Goal: Transaction & Acquisition: Purchase product/service

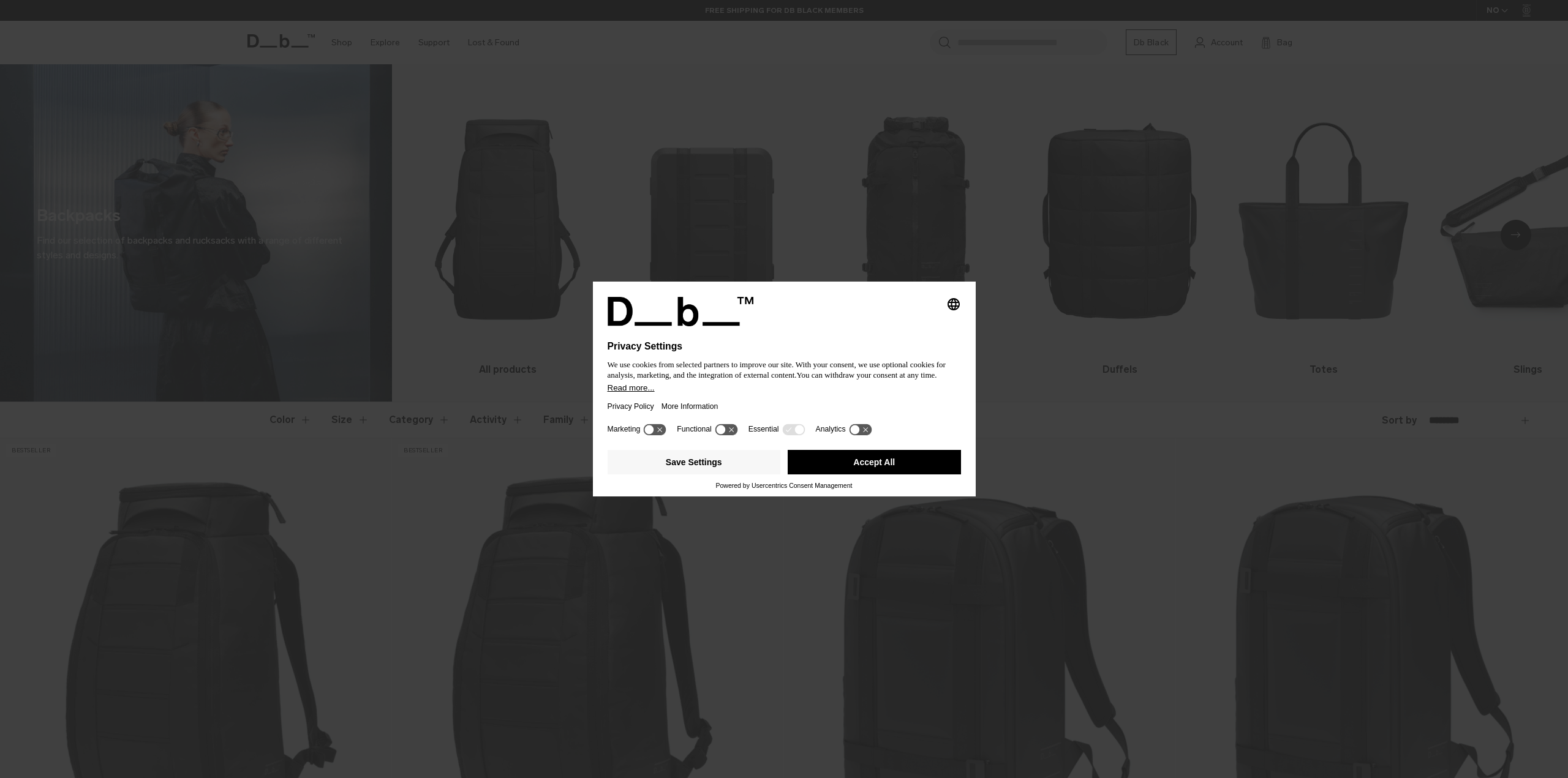
click at [866, 465] on button "Accept All" at bounding box center [874, 462] width 173 height 24
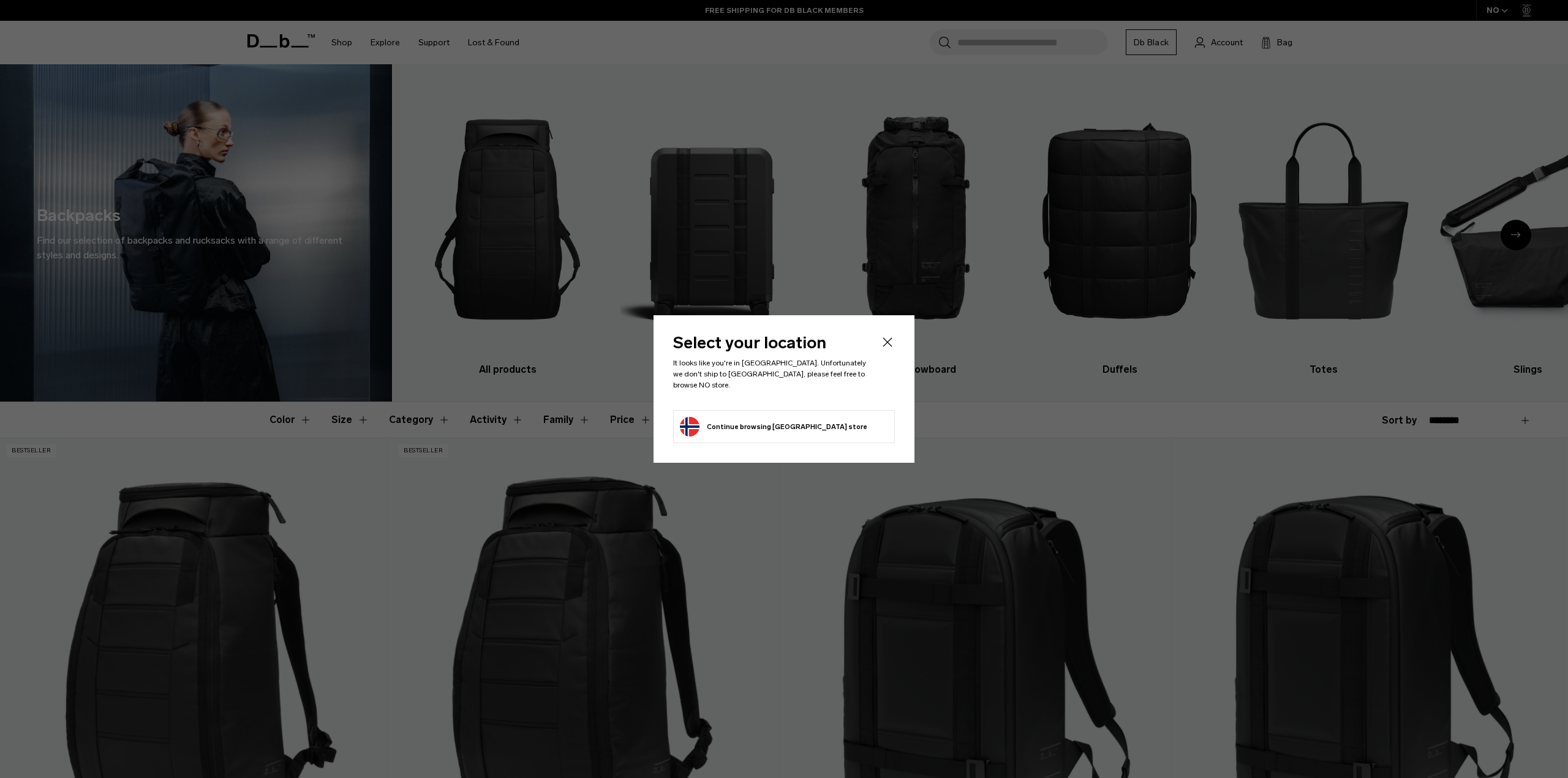
click at [889, 349] on icon "Close" at bounding box center [887, 342] width 14 height 14
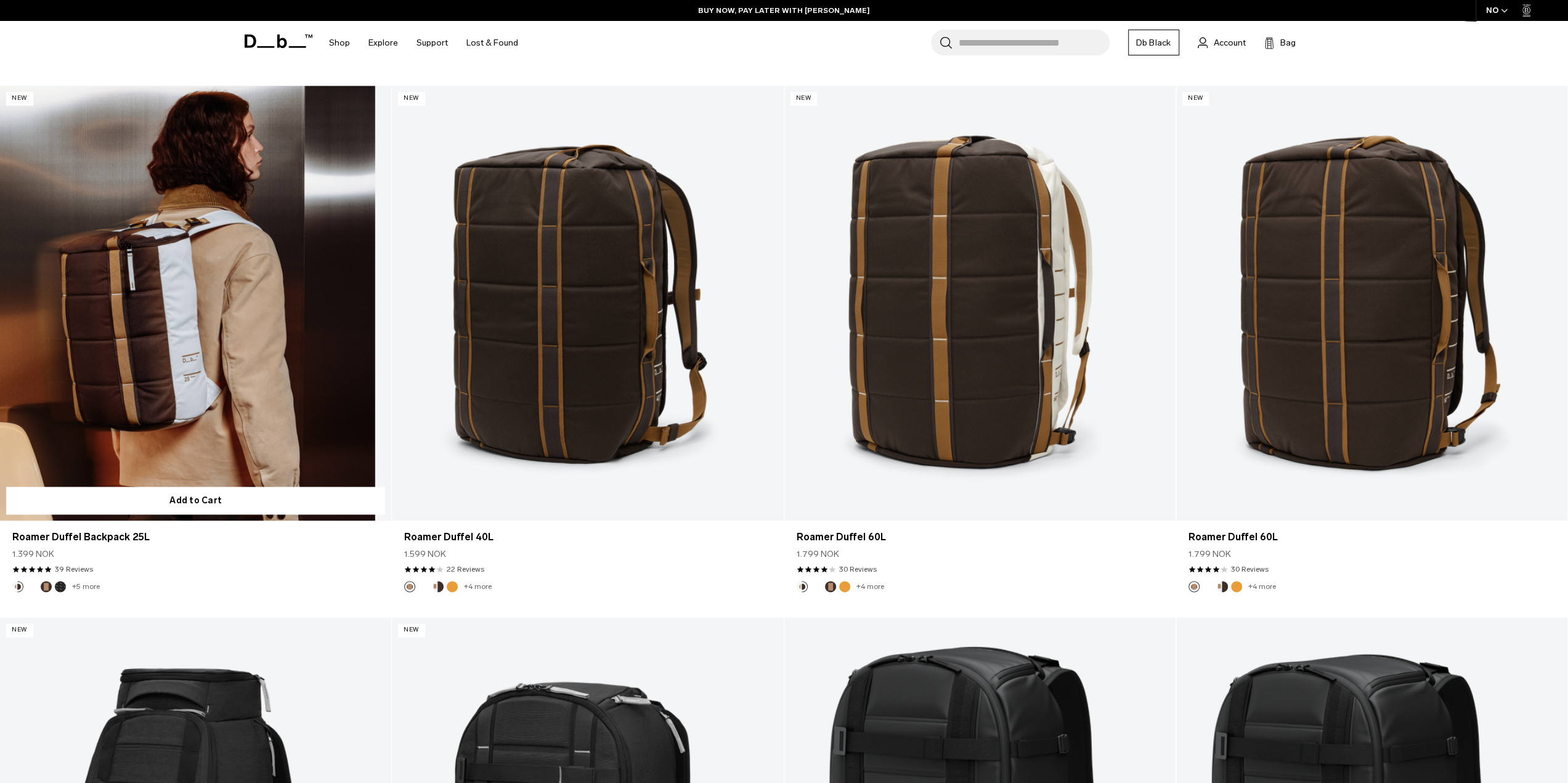
scroll to position [1664, 0]
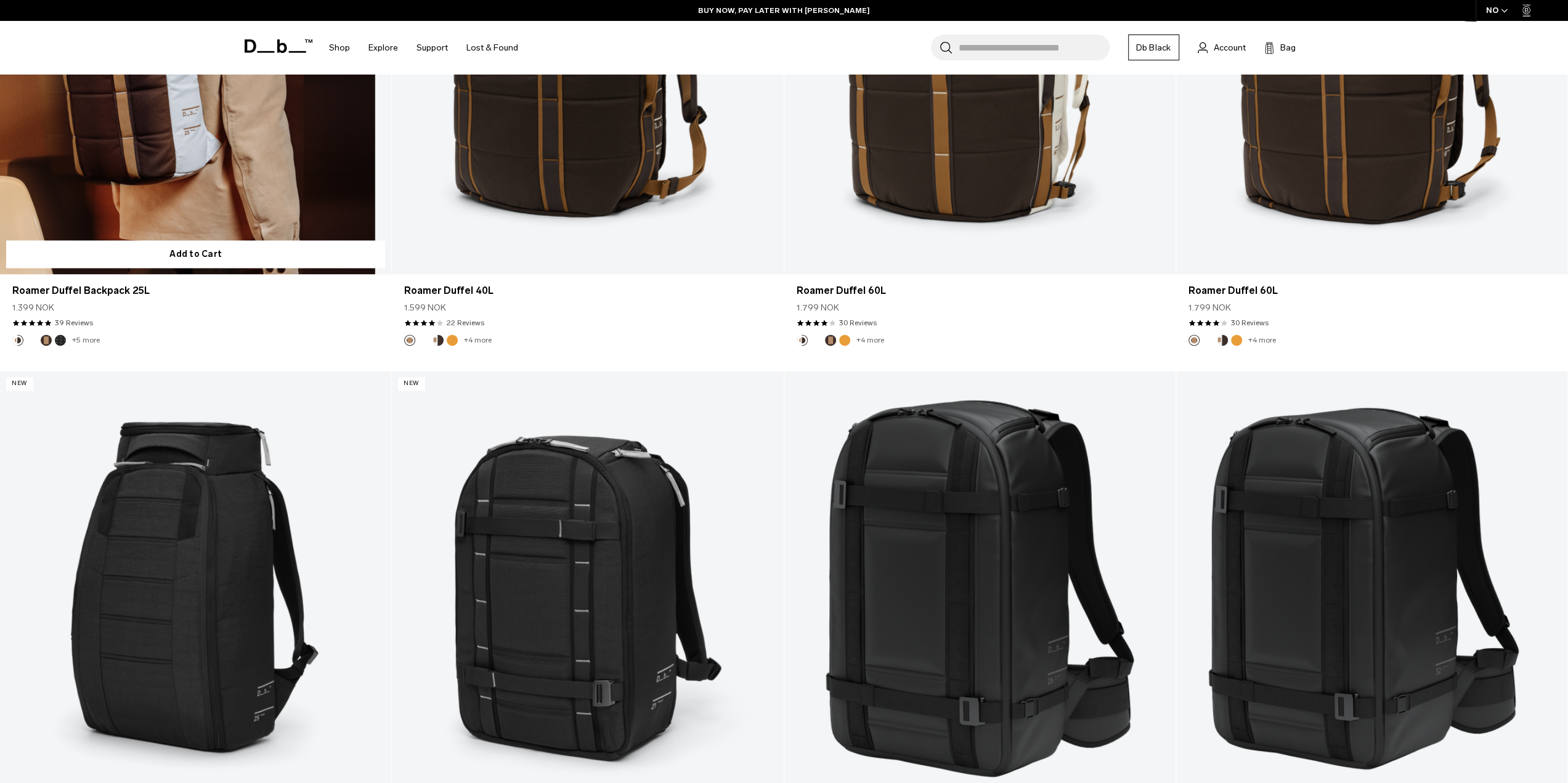
click at [60, 337] on button "Reflective Black" at bounding box center [61, 340] width 11 height 11
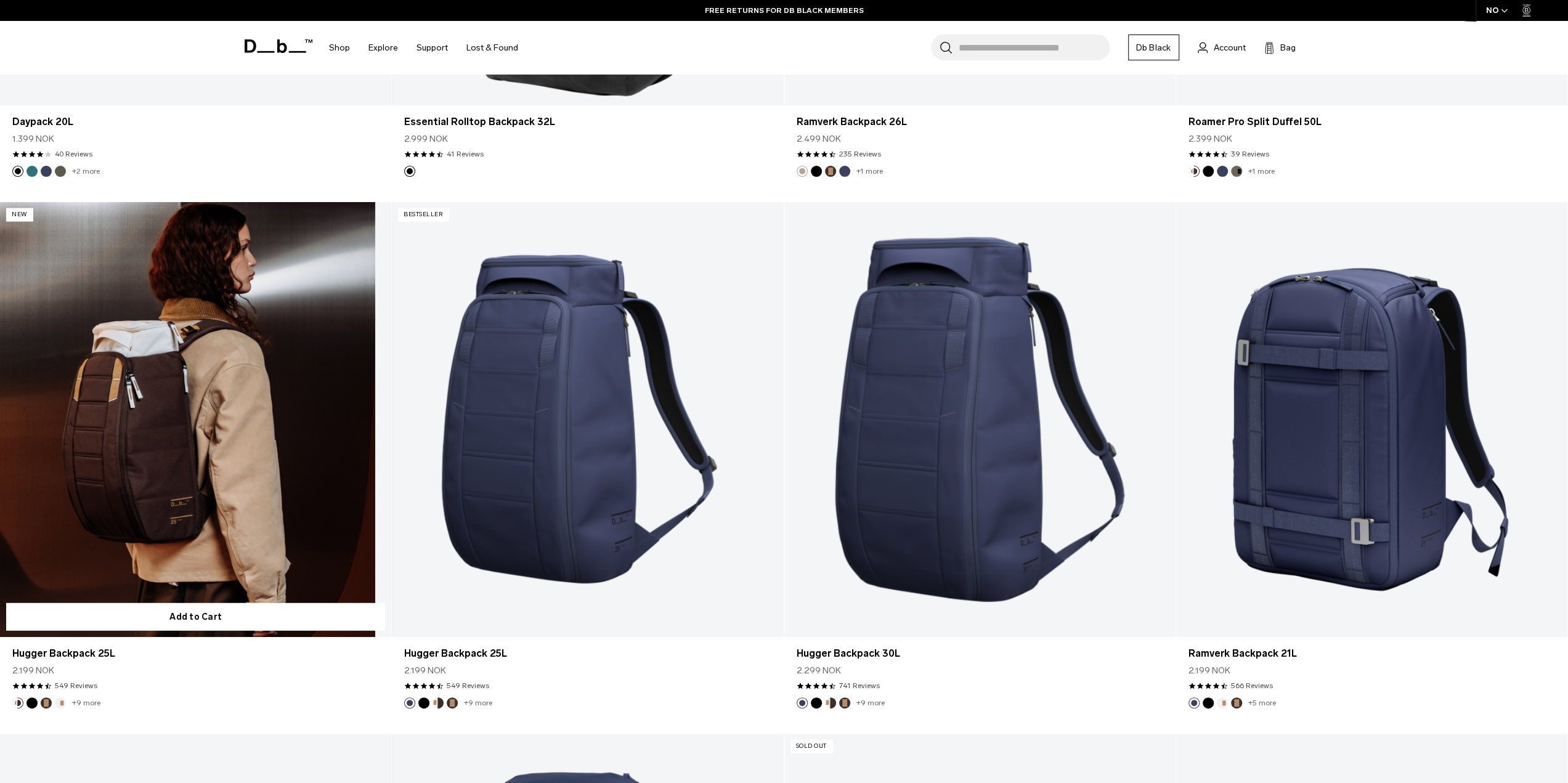
scroll to position [2959, 0]
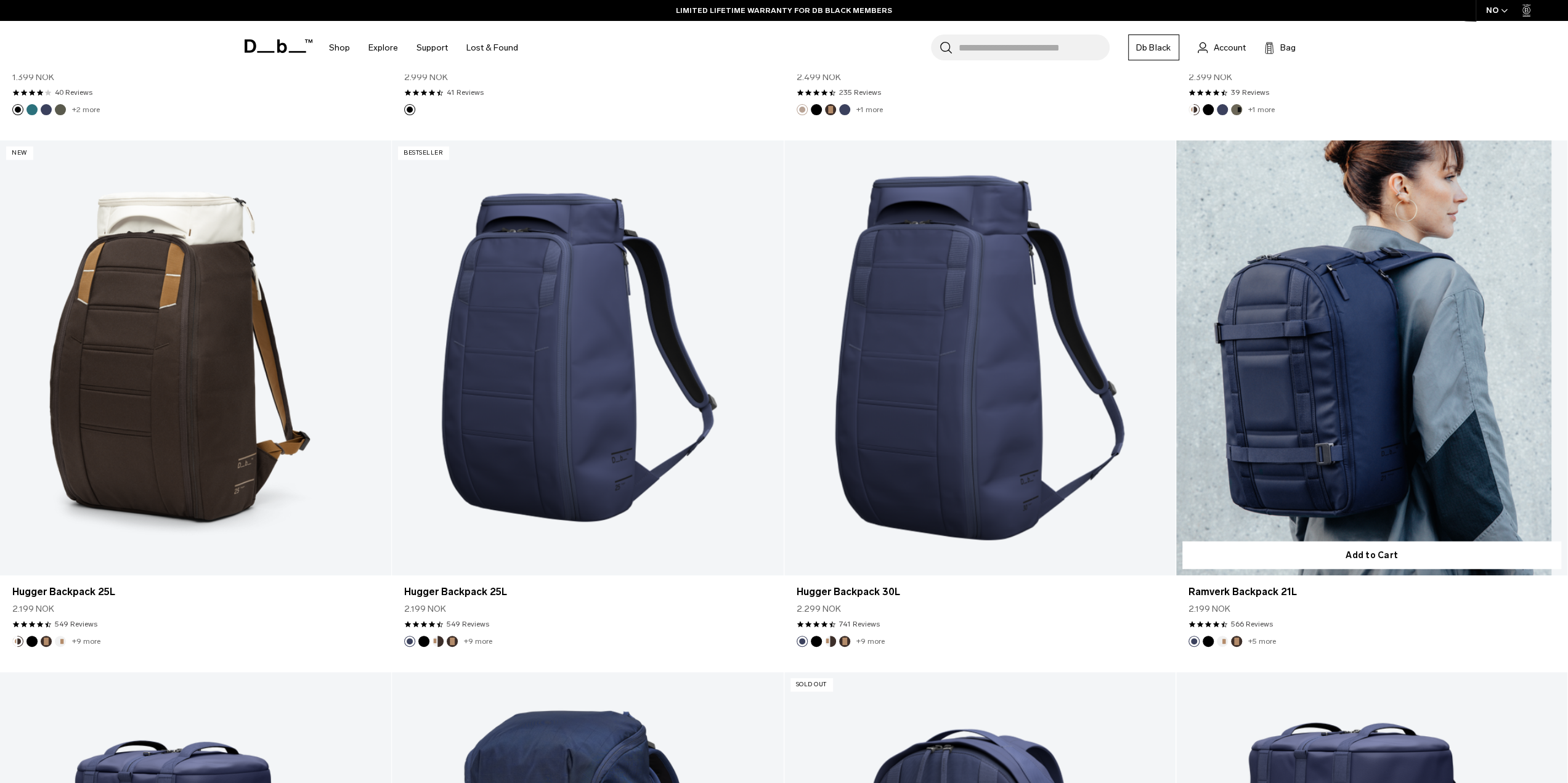
click at [1211, 640] on button "Black Out" at bounding box center [1209, 642] width 11 height 11
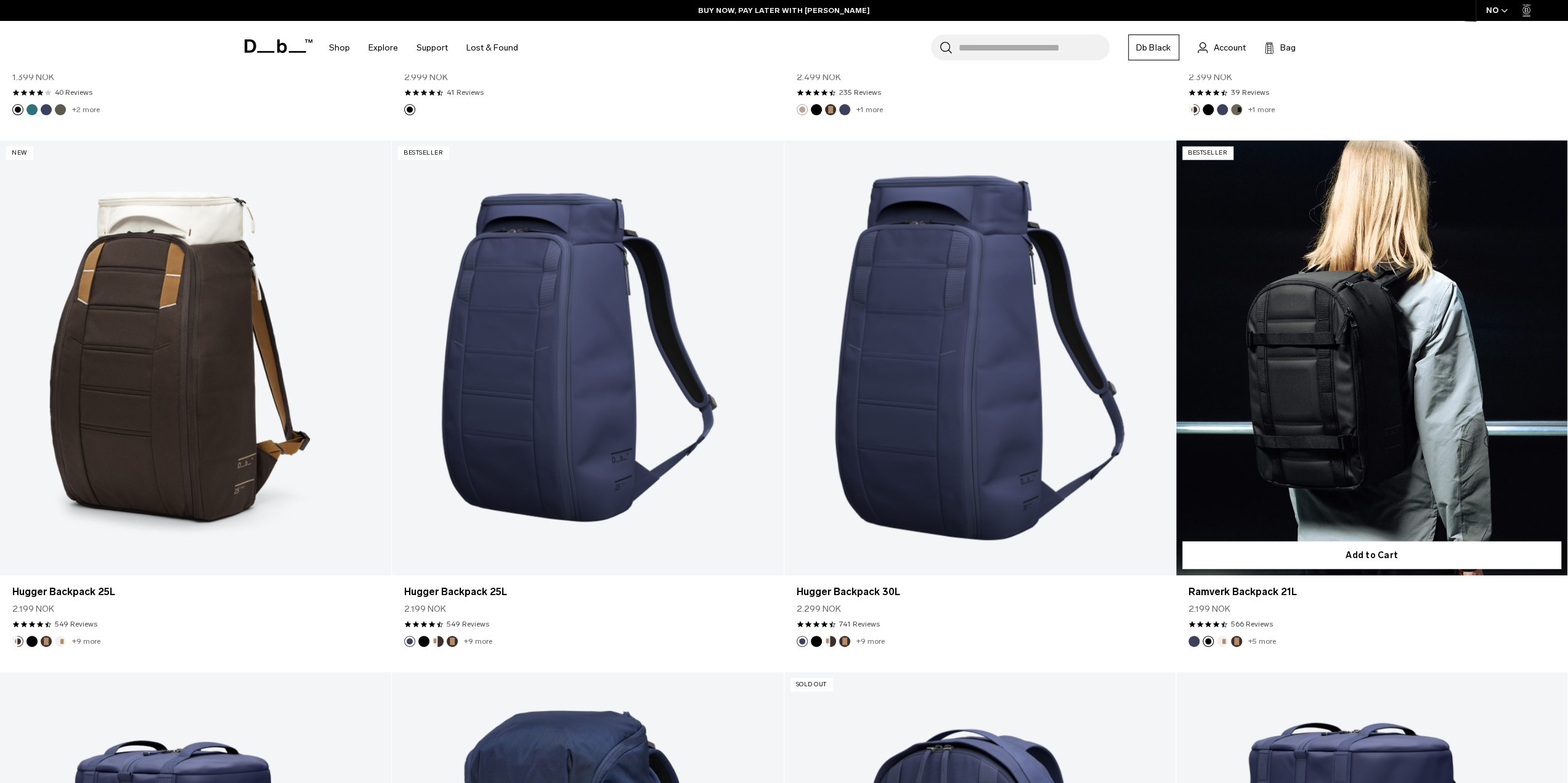
drag, startPoint x: 1426, startPoint y: 360, endPoint x: 1422, endPoint y: 373, distance: 13.6
click at [1422, 373] on link "Ramverk Backpack 21L Black Out" at bounding box center [1371, 358] width 391 height 435
